Goal: Answer question/provide support: Share knowledge or assist other users

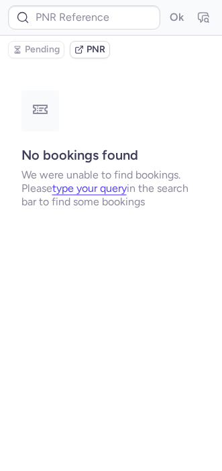
type input "CPMDDR"
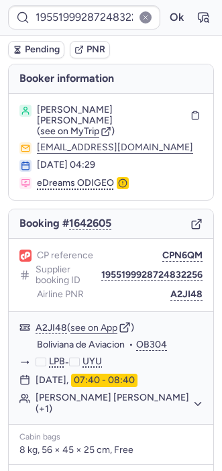
type input "CPDL4G"
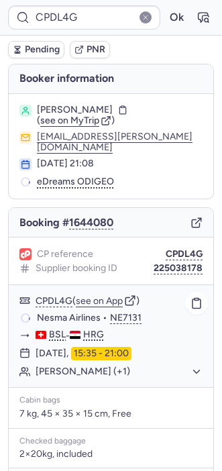
scroll to position [216, 0]
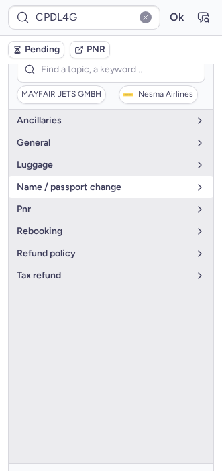
click at [47, 182] on span "name / passport change" at bounding box center [103, 187] width 172 height 11
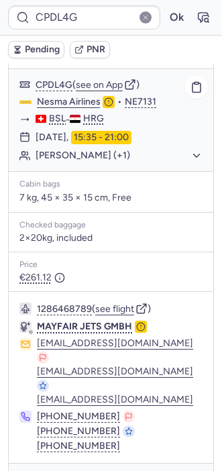
click at [66, 150] on button "[PERSON_NAME] (+1)" at bounding box center [119, 156] width 167 height 12
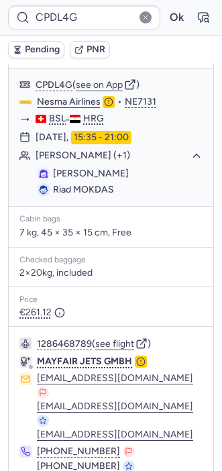
scroll to position [252, 0]
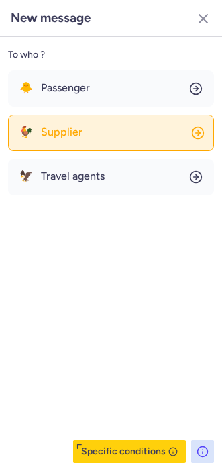
click at [58, 132] on span "Supplier" at bounding box center [62, 132] width 42 height 12
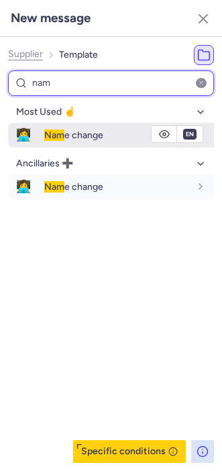
type input "nam"
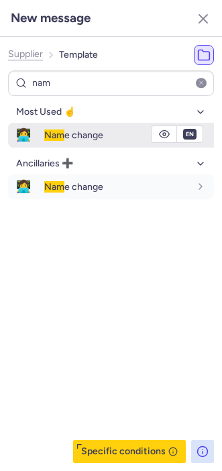
click at [59, 133] on span "Nam" at bounding box center [54, 134] width 20 height 11
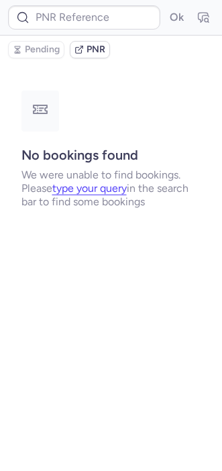
scroll to position [0, 0]
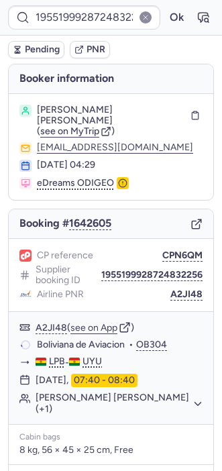
type input "CPDL4G"
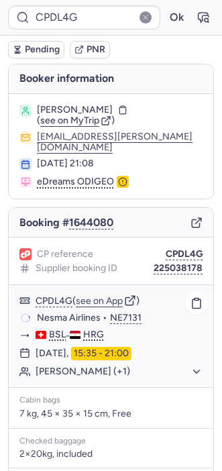
scroll to position [217, 0]
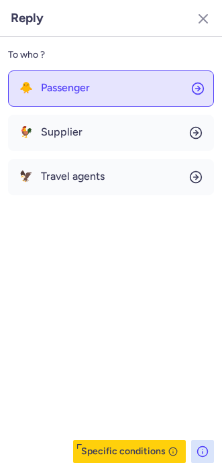
click at [63, 82] on span "Passenger" at bounding box center [65, 88] width 49 height 12
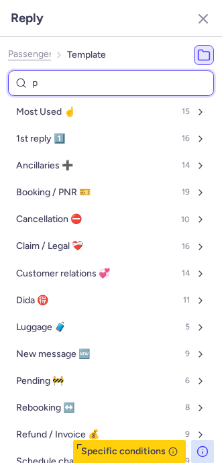
type input "pe"
select select "en"
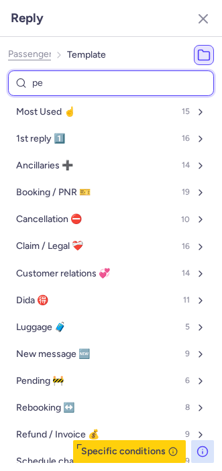
select select "en"
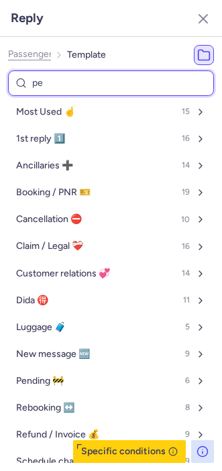
select select "en"
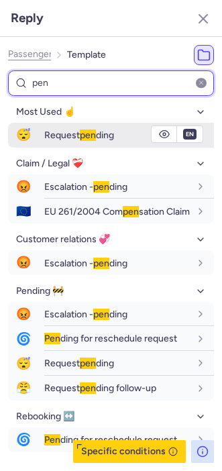
type input "pen"
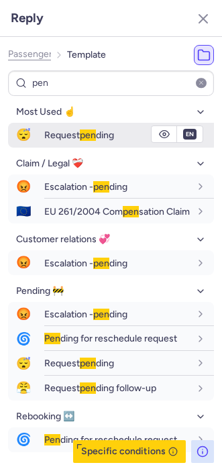
click at [45, 140] on button "😴 Request pen ding" at bounding box center [111, 135] width 206 height 25
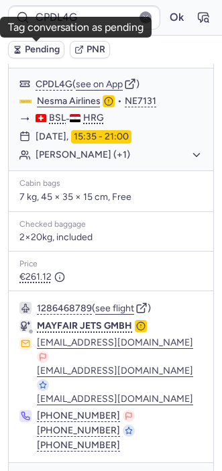
click at [44, 46] on span "Pending" at bounding box center [42, 49] width 35 height 11
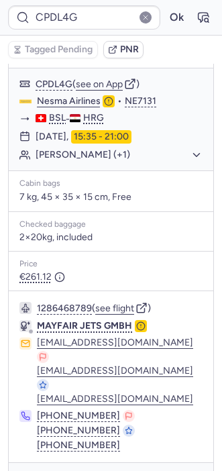
type input "CP5QQ6"
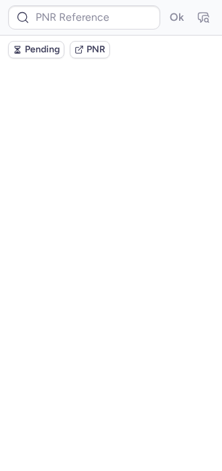
scroll to position [0, 0]
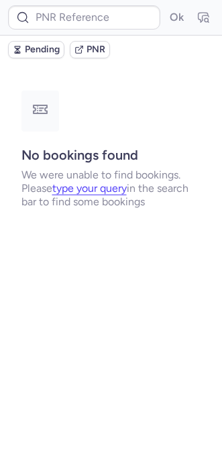
type input "CPDZB7"
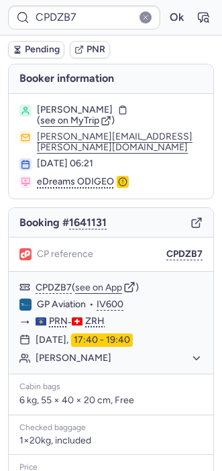
scroll to position [160, 0]
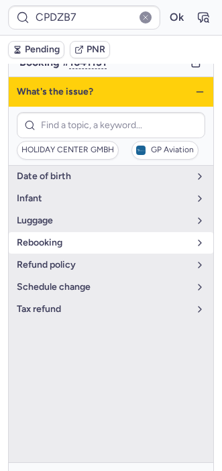
click at [59, 242] on button "rebooking" at bounding box center [111, 242] width 205 height 21
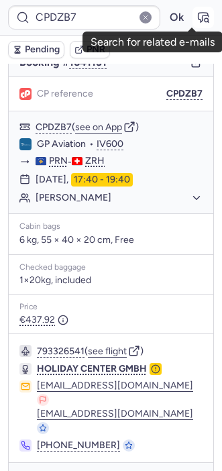
click at [199, 15] on icon "button" at bounding box center [204, 17] width 10 height 9
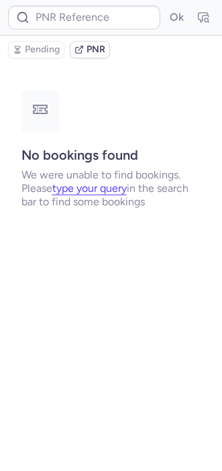
scroll to position [0, 0]
type input "CPDZB7"
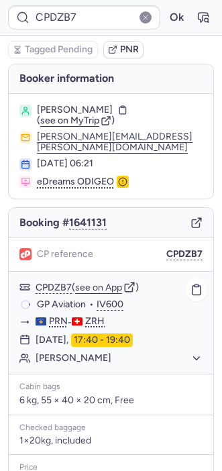
scroll to position [160, 0]
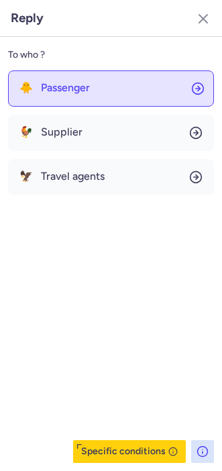
click at [64, 87] on span "Passenger" at bounding box center [65, 88] width 49 height 12
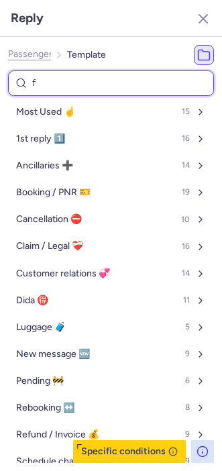
type input "fo"
select select "en"
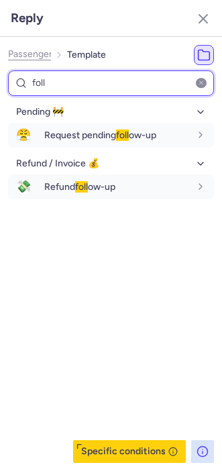
type input "foll"
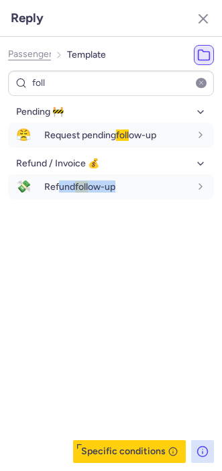
drag, startPoint x: 62, startPoint y: 298, endPoint x: 142, endPoint y: 349, distance: 94.9
click at [142, 348] on div "Pending 🚧 😤 Request pending foll ow-up fr en de nl pt es it ru en Refund / Invo…" at bounding box center [111, 281] width 206 height 361
click at [142, 349] on div "Pending 🚧 😤 Request pending foll ow-up fr en de nl pt es it ru en Refund / Invo…" at bounding box center [111, 281] width 206 height 361
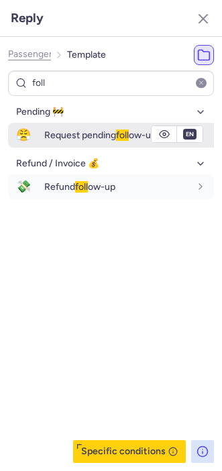
click at [87, 129] on span "Request pending foll ow-up" at bounding box center [100, 134] width 112 height 11
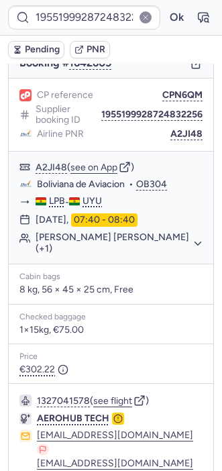
type input "CPVKVY"
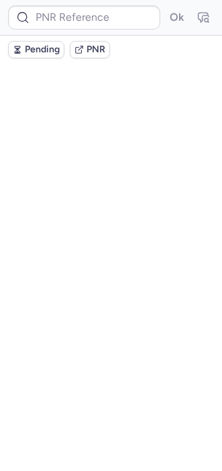
scroll to position [0, 0]
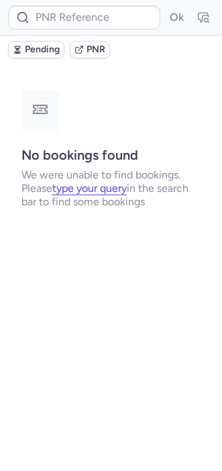
type input "10812520410364"
type input "DT1754870904205004"
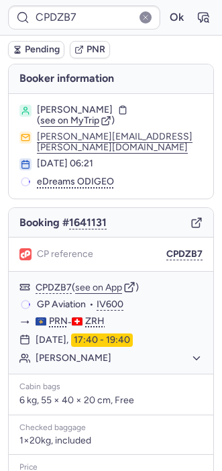
type input "1955199928724832256"
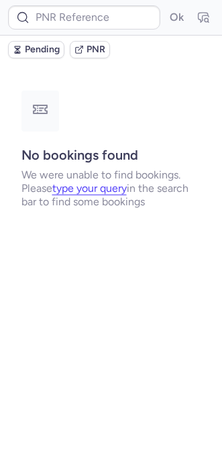
type input "1955199928724832256"
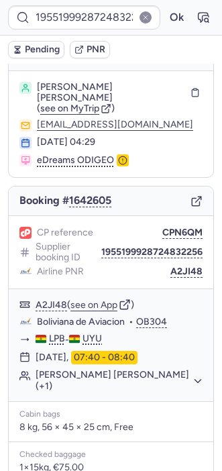
scroll to position [21, 0]
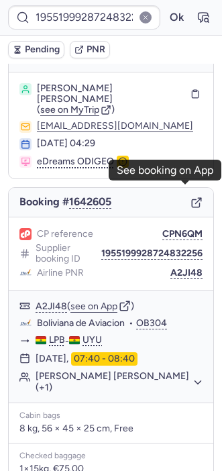
click at [192, 200] on icon "button" at bounding box center [195, 203] width 7 height 7
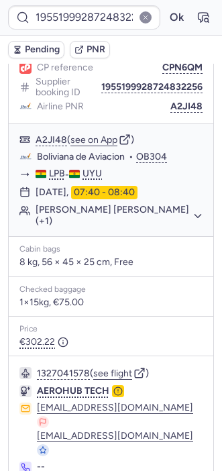
scroll to position [209, 0]
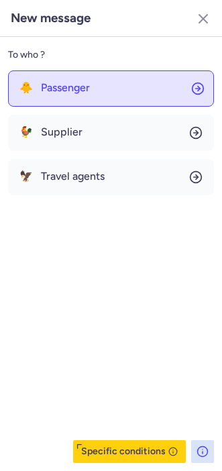
click at [95, 98] on button "🐥 Passenger" at bounding box center [111, 88] width 206 height 36
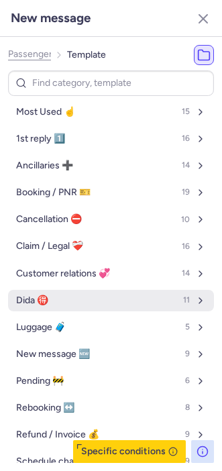
click at [60, 297] on button "Dida 🉐 11" at bounding box center [111, 300] width 206 height 21
select select "en"
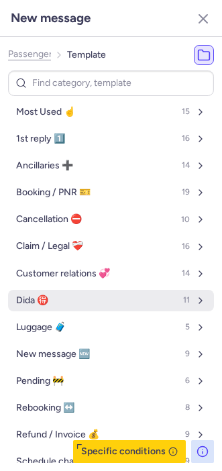
select select "en"
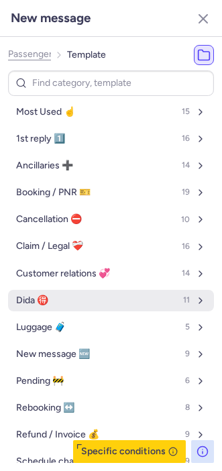
select select "en"
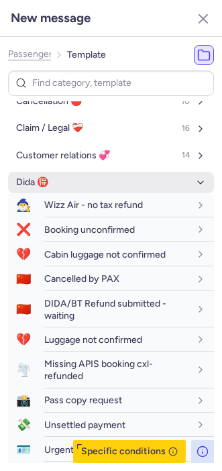
scroll to position [125, 0]
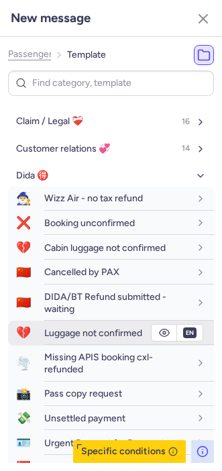
click at [73, 332] on span "Luggage not confirmed" at bounding box center [93, 332] width 98 height 11
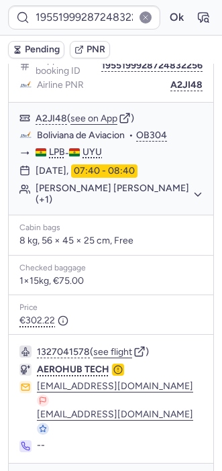
type input "1955199963998961664"
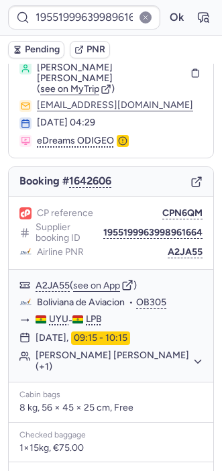
scroll to position [0, 0]
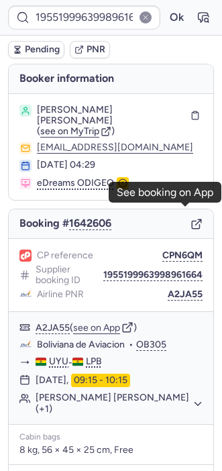
click at [190, 218] on icon "button" at bounding box center [196, 224] width 12 height 12
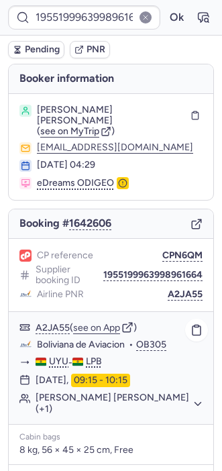
scroll to position [209, 0]
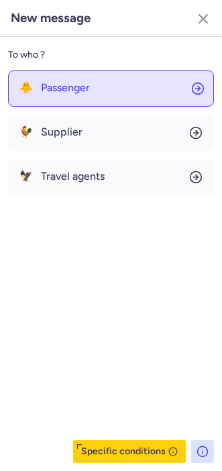
click at [86, 95] on button "🐥 Passenger" at bounding box center [111, 88] width 206 height 36
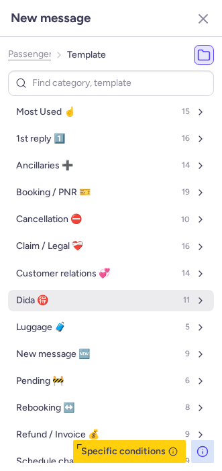
click at [72, 298] on button "Dida 🉐 11" at bounding box center [111, 300] width 206 height 21
select select "en"
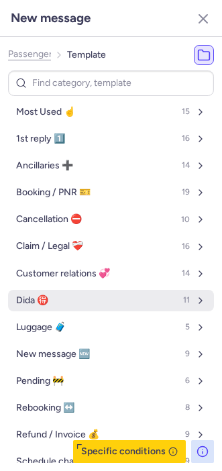
select select "en"
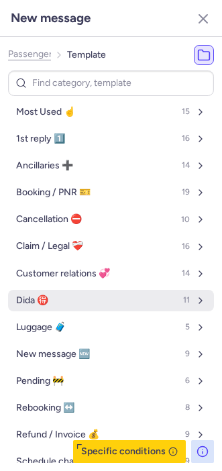
select select "en"
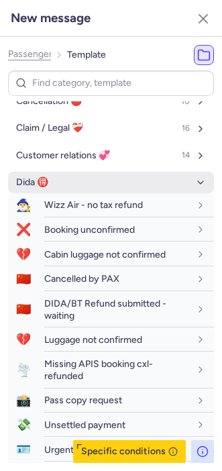
scroll to position [119, 0]
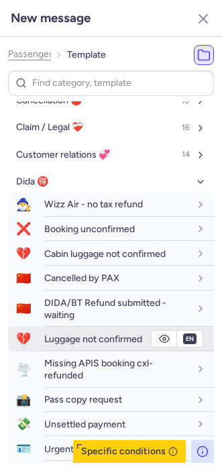
click at [68, 335] on span "Luggage not confirmed" at bounding box center [93, 338] width 98 height 11
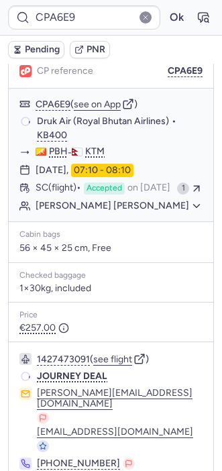
scroll to position [182, 0]
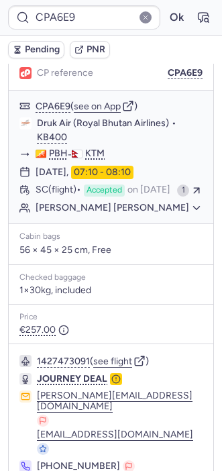
type input "CPVKVY"
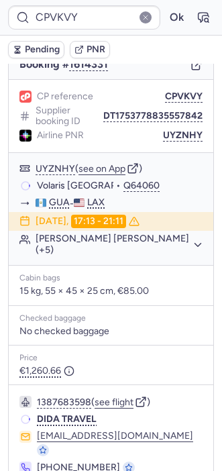
scroll to position [156, 0]
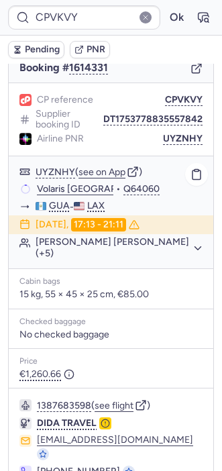
click at [89, 252] on button "[PERSON_NAME] [PERSON_NAME] (+5)" at bounding box center [119, 247] width 167 height 21
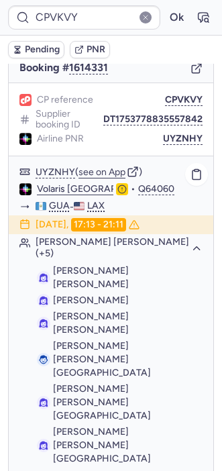
drag, startPoint x: 102, startPoint y: 280, endPoint x: 48, endPoint y: 269, distance: 54.9
click at [48, 294] on li "[PERSON_NAME] [PERSON_NAME]" at bounding box center [120, 300] width 166 height 13
copy span "[PERSON_NAME] [PERSON_NAME]"
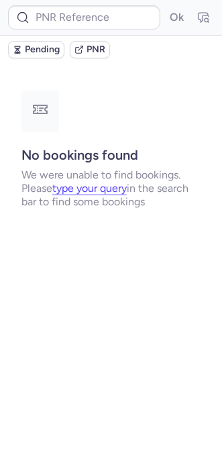
scroll to position [0, 0]
type input "DT1751791433831111"
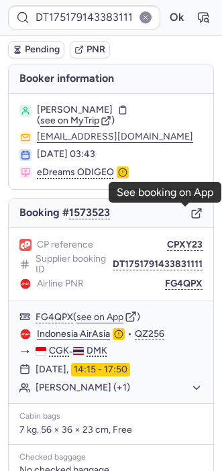
click at [190, 211] on icon "button" at bounding box center [196, 213] width 12 height 12
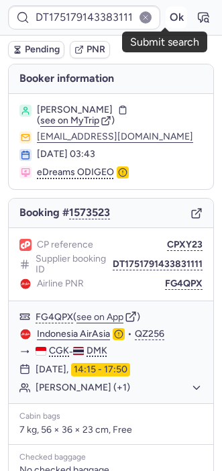
click at [166, 13] on button "Ok" at bounding box center [176, 17] width 21 height 21
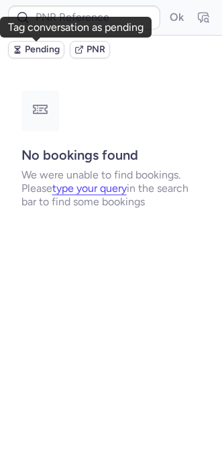
click at [38, 54] on span "Pending" at bounding box center [42, 49] width 35 height 11
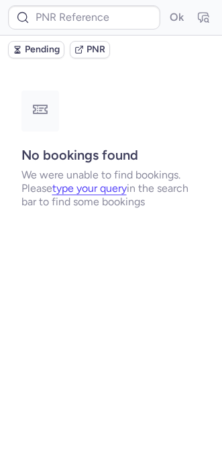
type input "DT1752687138579648"
type input "DT1752589466613285"
type input "DT1751630125030570"
type input "DT1752685493563321"
type input "DT1751946646105976"
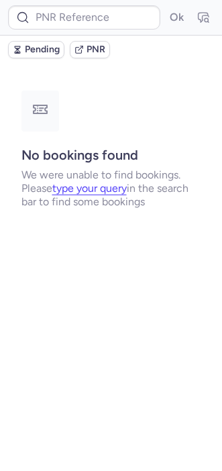
type input "DT1752988197533538"
type input "DT1752506379481116"
type input "DT1752540079014876"
type input "DT1751829617385677"
type input "DT1752901726238543"
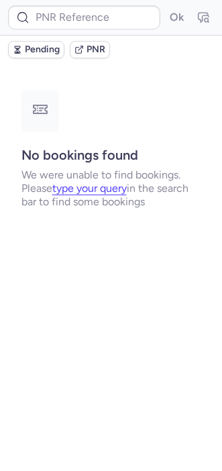
type input "DT1749516259420525"
type input "DT1751907121180129"
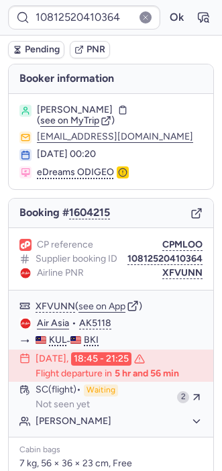
type input "CPRXVD"
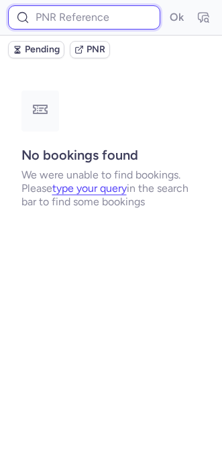
click at [63, 23] on input at bounding box center [84, 17] width 152 height 24
paste input "10812522410616"
click at [166, 7] on button "Ok" at bounding box center [176, 17] width 21 height 21
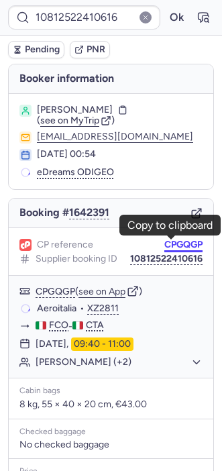
click at [184, 241] on button "CPGQGP" at bounding box center [183, 244] width 38 height 11
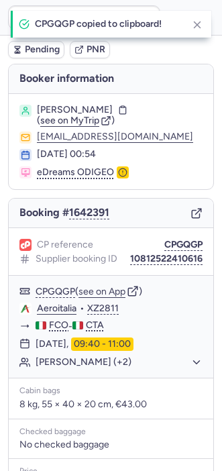
type input "CPGQGP"
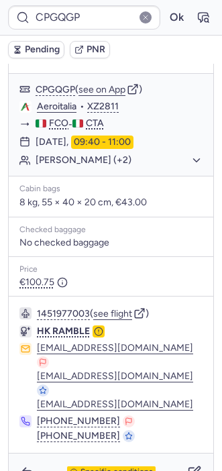
scroll to position [17, 0]
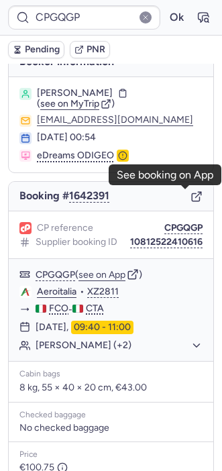
click at [190, 194] on icon "button" at bounding box center [196, 196] width 12 height 12
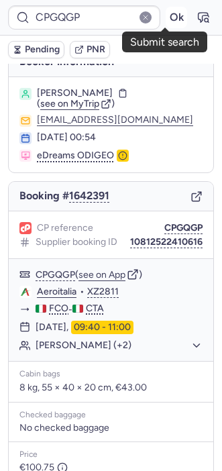
click at [167, 12] on button "Ok" at bounding box center [176, 17] width 21 height 21
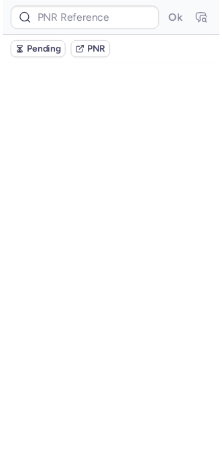
scroll to position [0, 0]
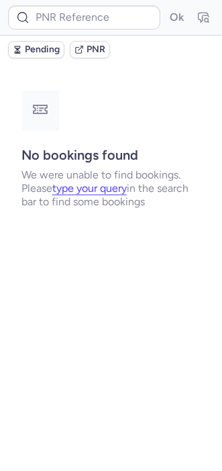
type input "10812520410364"
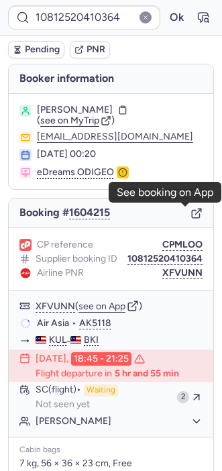
click at [190, 214] on icon "button" at bounding box center [196, 213] width 12 height 12
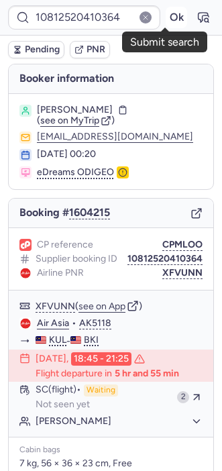
click at [166, 20] on button "Ok" at bounding box center [176, 17] width 21 height 21
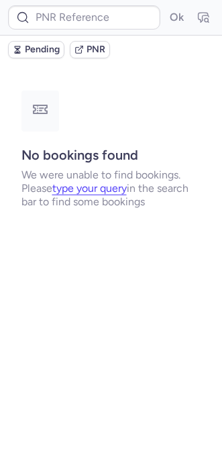
type input "DT1754870904205004"
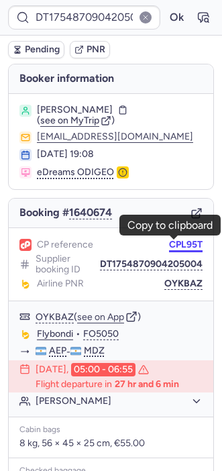
click at [169, 242] on button "CPL95T" at bounding box center [186, 244] width 34 height 11
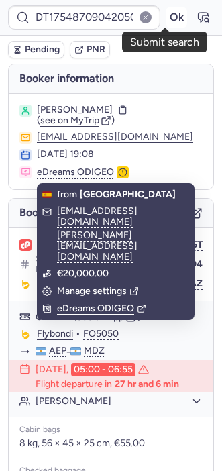
click at [166, 9] on button "Ok" at bounding box center [176, 17] width 21 height 21
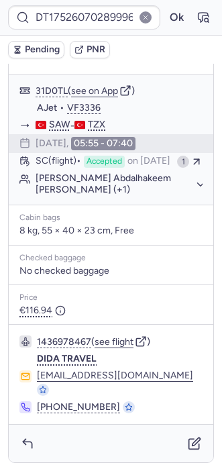
scroll to position [252, 0]
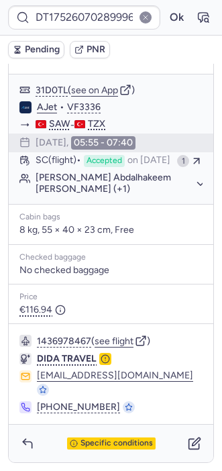
type input "CPWRBG"
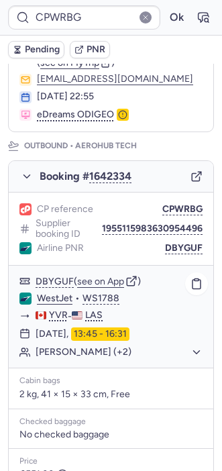
scroll to position [123, 0]
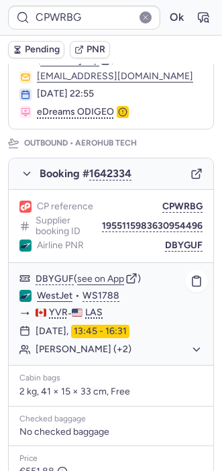
click at [79, 349] on button "[PERSON_NAME] (+2)" at bounding box center [119, 349] width 167 height 12
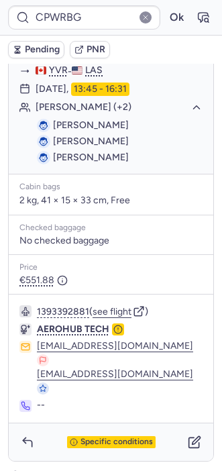
scroll to position [365, 0]
click at [105, 437] on span "Specific conditions" at bounding box center [116, 441] width 72 height 9
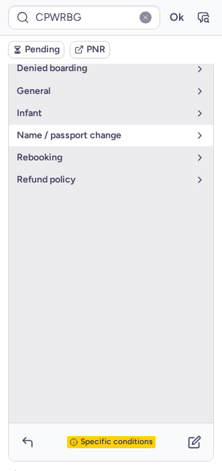
click at [62, 130] on span "name / passport change" at bounding box center [103, 135] width 172 height 11
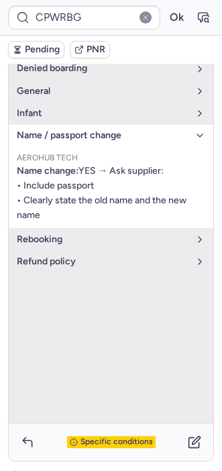
click at [101, 437] on span "Specific conditions" at bounding box center [116, 441] width 72 height 9
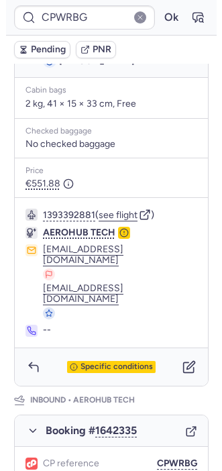
scroll to position [470, 0]
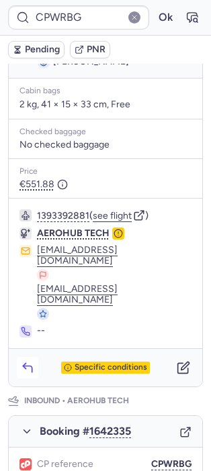
click at [24, 361] on icon "button" at bounding box center [27, 367] width 13 height 13
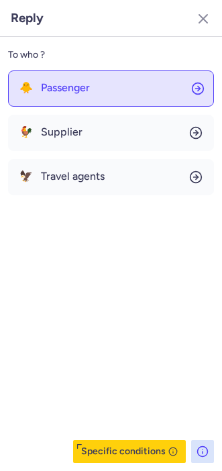
click at [27, 82] on span "🐥" at bounding box center [25, 88] width 13 height 12
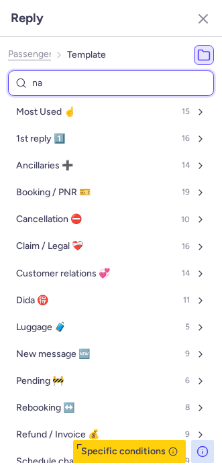
type input "nam"
select select "en"
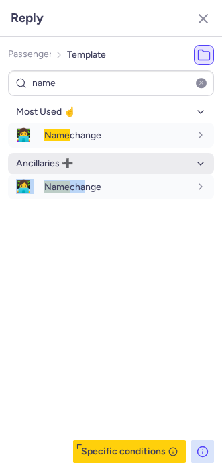
drag, startPoint x: 85, startPoint y: 306, endPoint x: 80, endPoint y: 152, distance: 154.3
click at [80, 152] on div "Most Used ☝️ 👩‍💻 Name change fr en de nl pt es it ru en Ancillaries ➕ 👩‍💻 Name …" at bounding box center [111, 281] width 206 height 361
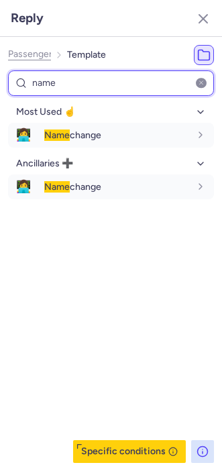
click at [52, 82] on input "name" at bounding box center [111, 83] width 206 height 26
type input "pa"
select select "en"
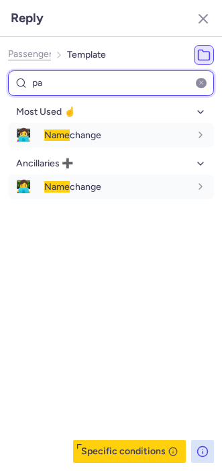
select select "en"
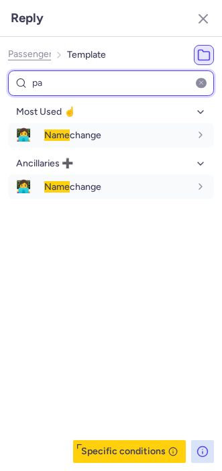
select select "en"
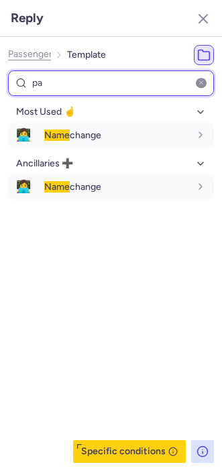
select select "en"
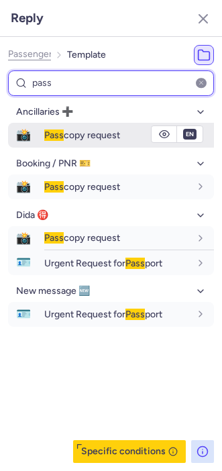
type input "pass"
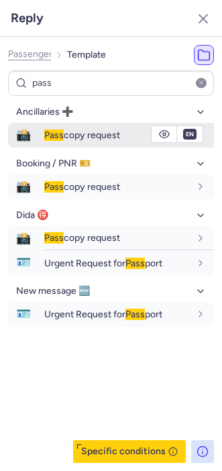
click at [39, 144] on span "📸" at bounding box center [23, 135] width 31 height 25
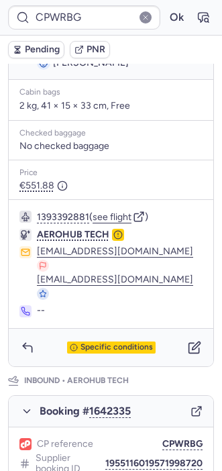
scroll to position [470, 0]
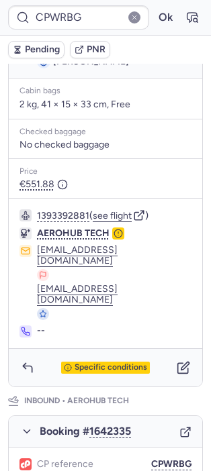
type input "CP5QQ6"
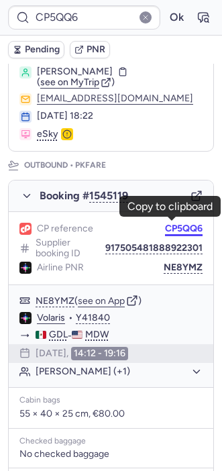
scroll to position [93, 0]
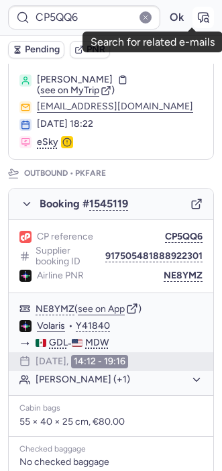
click at [197, 11] on icon "button" at bounding box center [203, 17] width 13 height 13
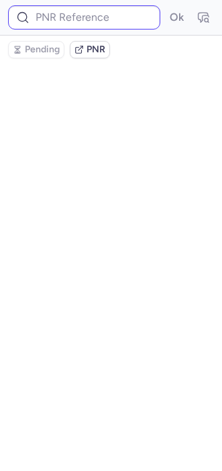
type input "CP5QQ6"
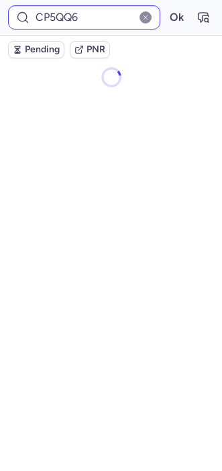
scroll to position [0, 0]
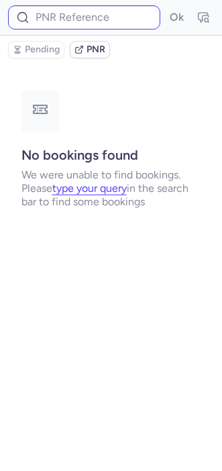
type input "CP5QQ6"
type input "CP5E24"
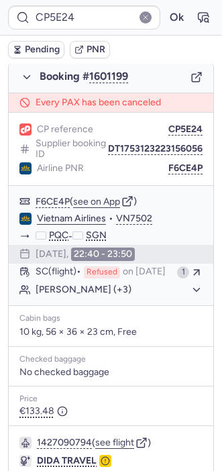
scroll to position [717, 0]
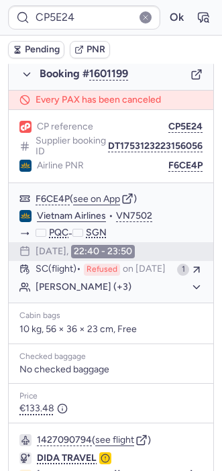
type input "CPDZB7"
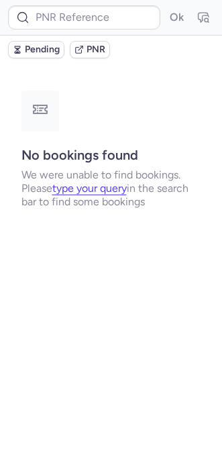
scroll to position [0, 0]
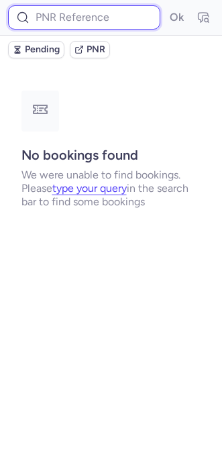
paste input "10812522510329"
click at [64, 21] on input "10812522510329" at bounding box center [84, 17] width 152 height 24
type input "10812522510329"
click at [166, 7] on button "Ok" at bounding box center [176, 17] width 21 height 21
click at [54, 26] on input at bounding box center [84, 17] width 152 height 24
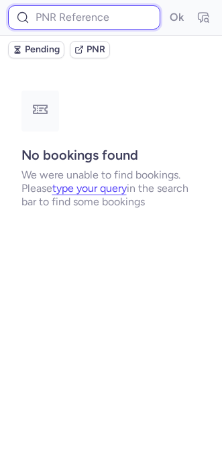
paste input "10812522510329"
type input "10812522510329"
click at [166, 7] on button "Ok" at bounding box center [176, 17] width 21 height 21
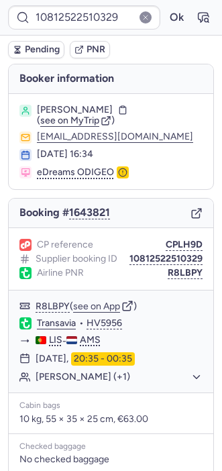
click at [192, 211] on icon "button" at bounding box center [195, 214] width 7 height 7
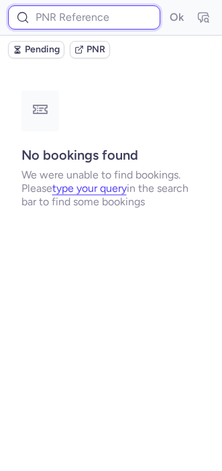
paste input "10812522510329"
click at [82, 19] on input "10812522510329" at bounding box center [84, 17] width 152 height 24
type input "10812522510329"
click at [166, 7] on button "Ok" at bounding box center [176, 17] width 21 height 21
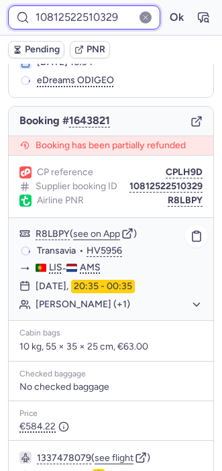
scroll to position [226, 0]
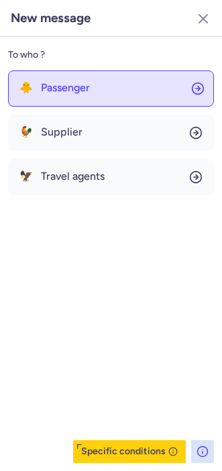
click at [64, 101] on button "🐥 Passenger" at bounding box center [111, 88] width 206 height 36
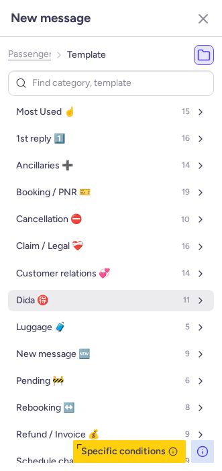
click at [54, 295] on button "Dida 🉐 11" at bounding box center [111, 300] width 206 height 21
select select "en"
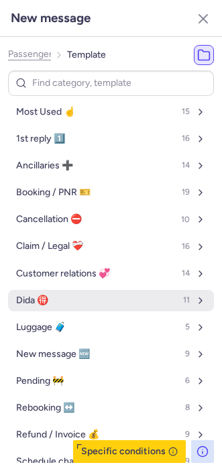
select select "en"
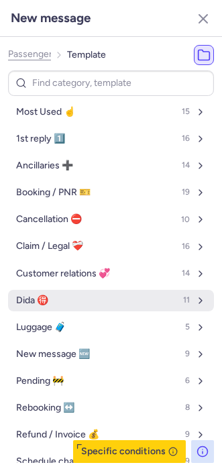
select select "en"
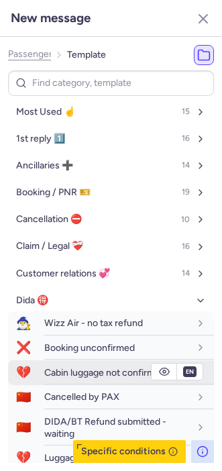
click at [75, 379] on div "Cabin luggage not confirmed" at bounding box center [129, 372] width 170 height 23
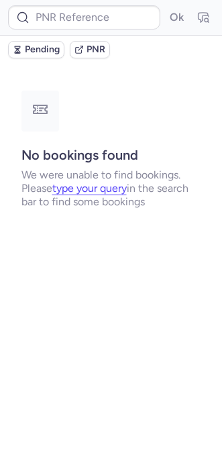
scroll to position [0, 0]
type input "CPRXVD"
type input "CPZCFU"
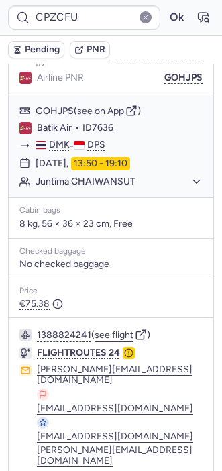
scroll to position [241, 0]
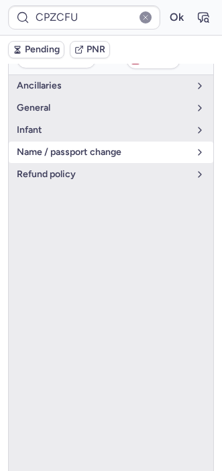
click at [63, 150] on span "name / passport change" at bounding box center [103, 152] width 172 height 11
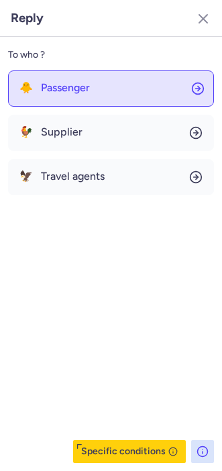
click at [87, 80] on button "🐥 Passenger" at bounding box center [111, 88] width 206 height 36
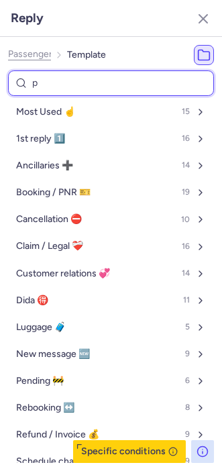
type input "pn"
select select "en"
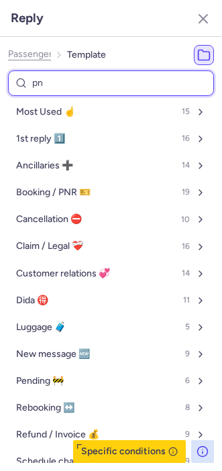
select select "en"
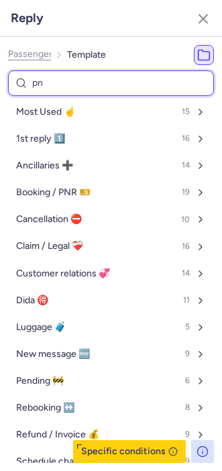
select select "en"
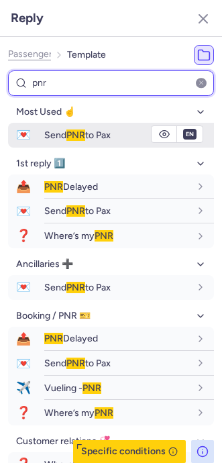
type input "pnr"
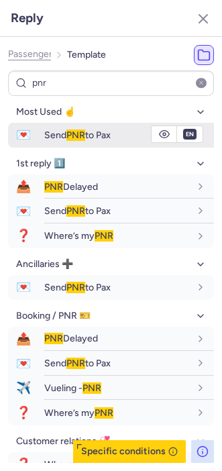
click at [64, 134] on span "Send PNR to Pax" at bounding box center [77, 134] width 66 height 11
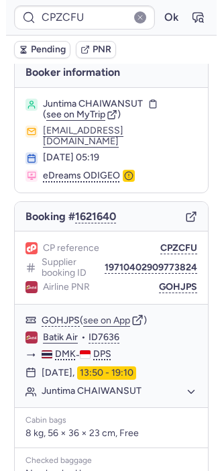
scroll to position [5, 0]
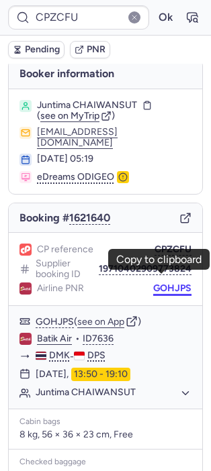
click at [153, 283] on button "GOHJPS" at bounding box center [172, 288] width 38 height 11
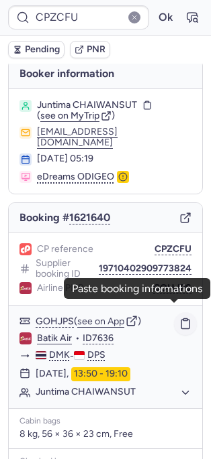
click at [179, 318] on icon "button" at bounding box center [185, 324] width 12 height 12
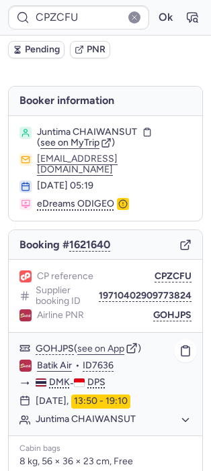
type input "CPCW69"
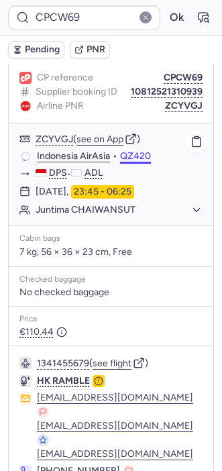
scroll to position [217, 0]
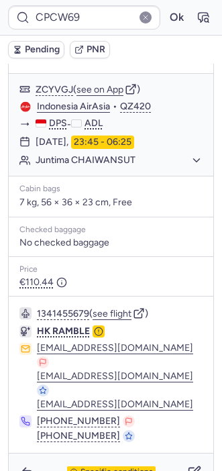
click at [93, 467] on span "Specific conditions" at bounding box center [116, 471] width 72 height 9
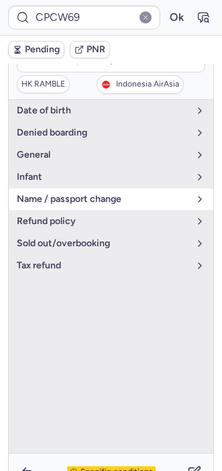
click at [56, 199] on span "name / passport change" at bounding box center [103, 199] width 172 height 11
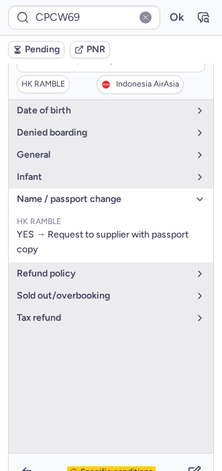
click at [101, 467] on span "Specific conditions" at bounding box center [116, 471] width 72 height 9
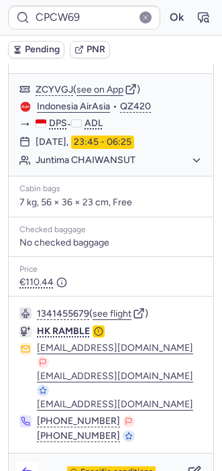
click at [29, 465] on icon "button" at bounding box center [27, 471] width 13 height 13
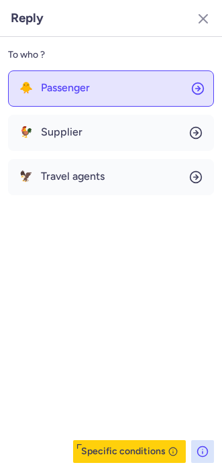
click at [48, 102] on button "🐥 Passenger" at bounding box center [111, 88] width 206 height 36
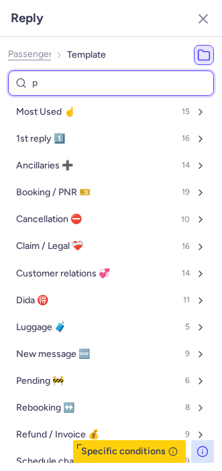
type input "pa"
select select "en"
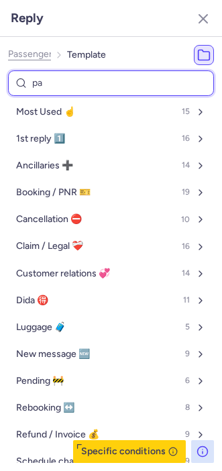
select select "en"
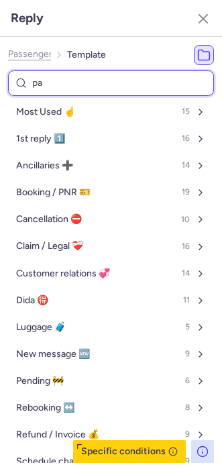
select select "en"
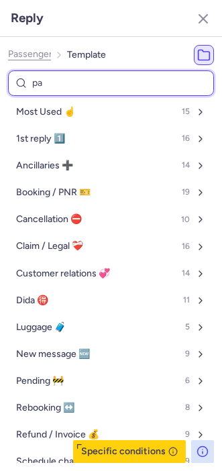
select select "en"
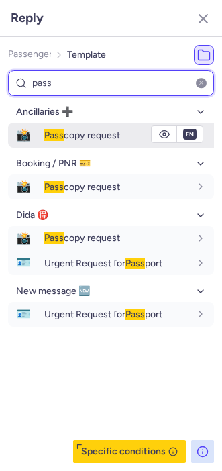
type input "pass"
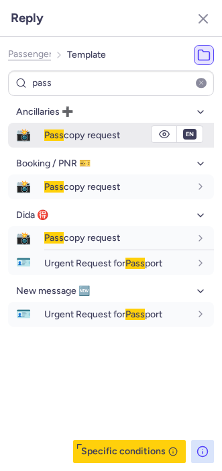
click at [49, 137] on span "Pass" at bounding box center [53, 134] width 19 height 11
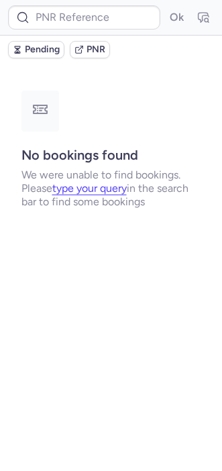
scroll to position [0, 0]
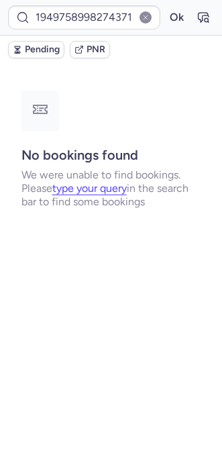
type input "CP8PET"
